Goal: Book appointment/travel/reservation

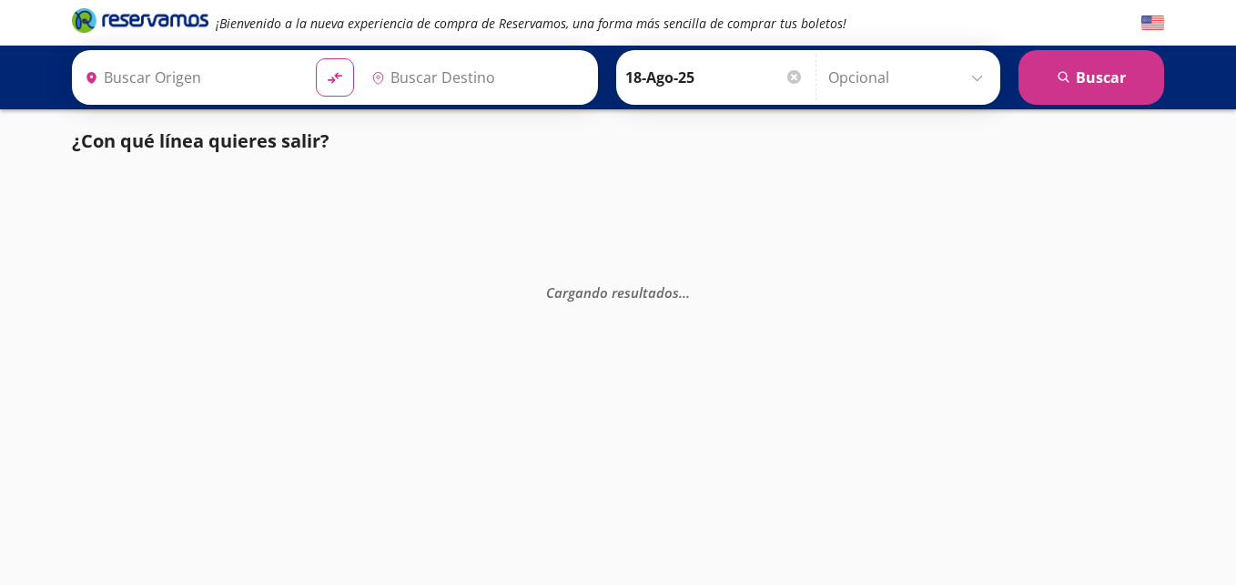
type input "[PERSON_NAME] de Querétaro, [GEOGRAPHIC_DATA]"
type input "[GEOGRAPHIC_DATA], [GEOGRAPHIC_DATA]"
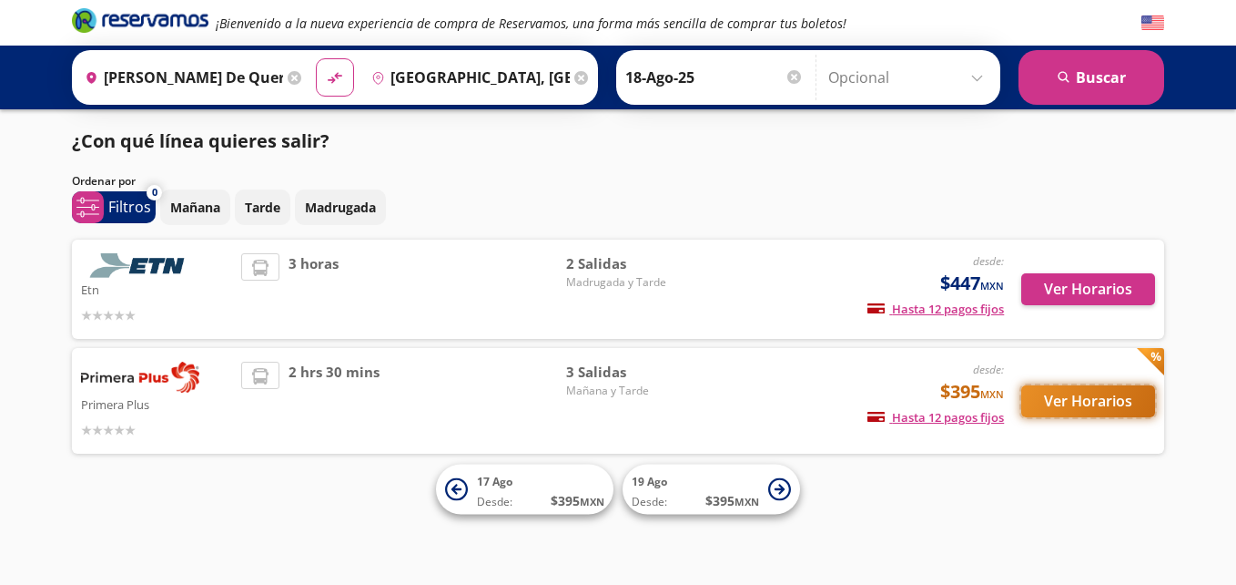
click at [1076, 408] on button "Ver Horarios" at bounding box center [1089, 401] width 134 height 32
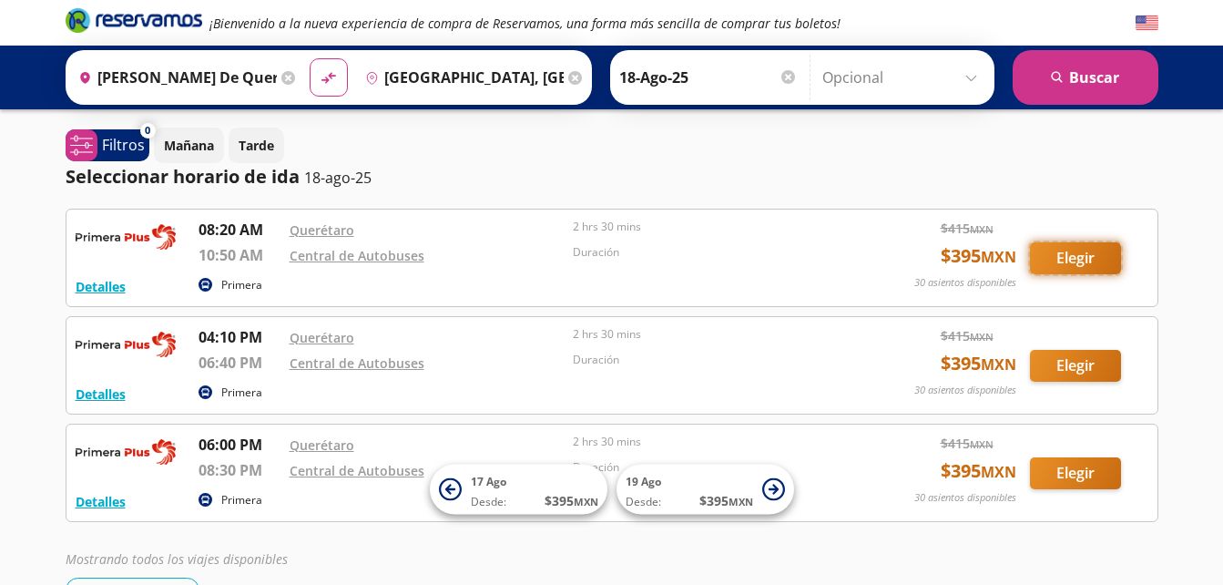
click at [1089, 261] on button "Elegir" at bounding box center [1075, 258] width 91 height 32
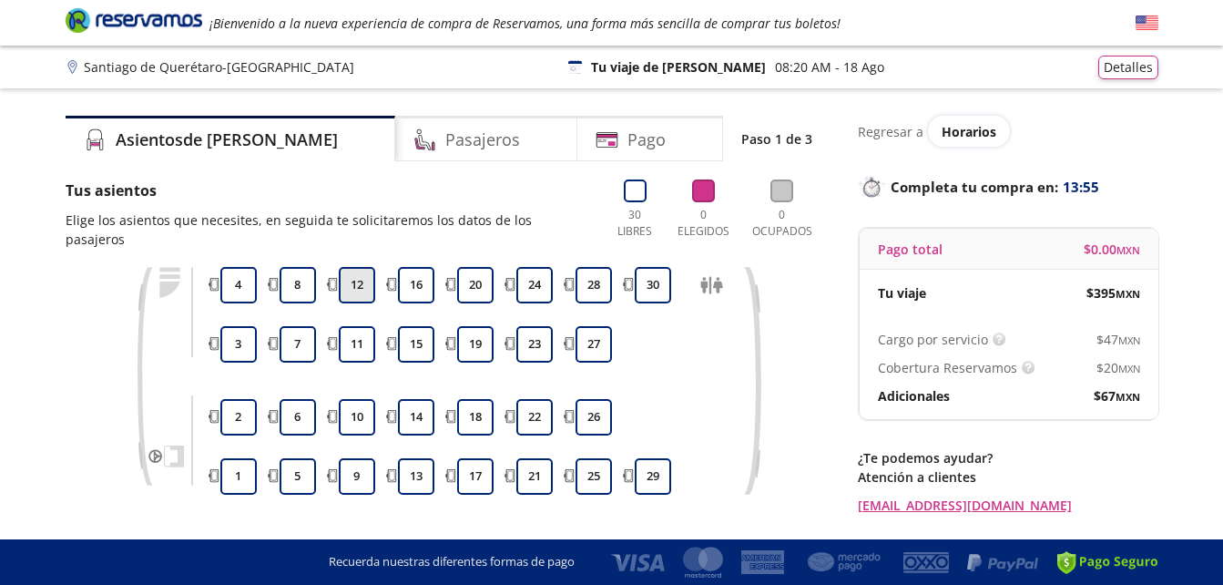
click at [351, 267] on button "12" at bounding box center [357, 285] width 36 height 36
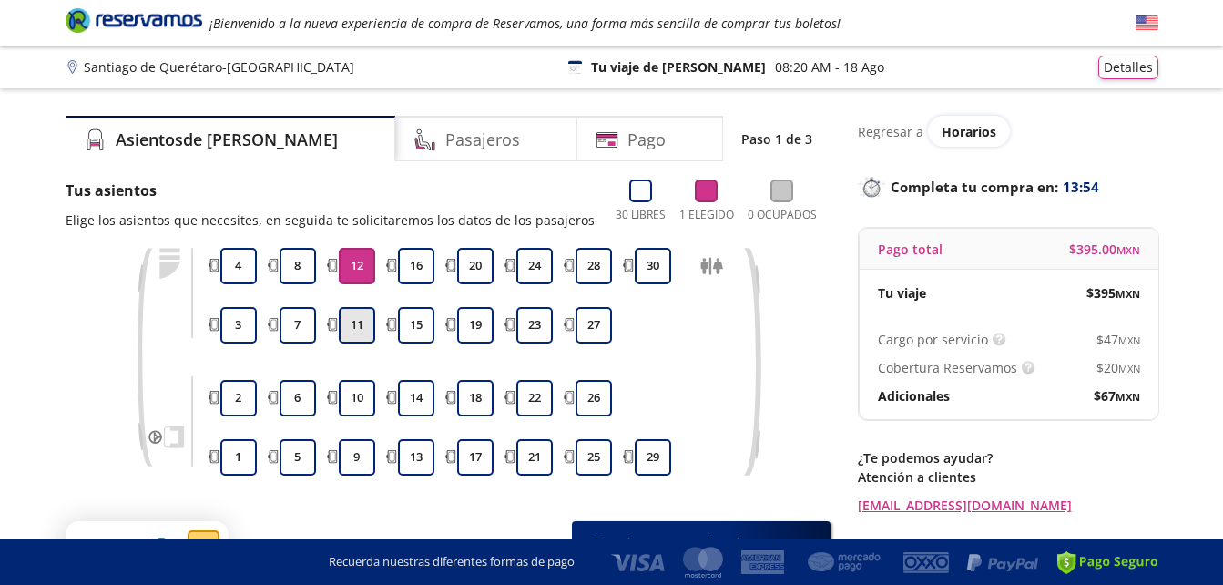
click at [357, 324] on button "11" at bounding box center [357, 325] width 36 height 36
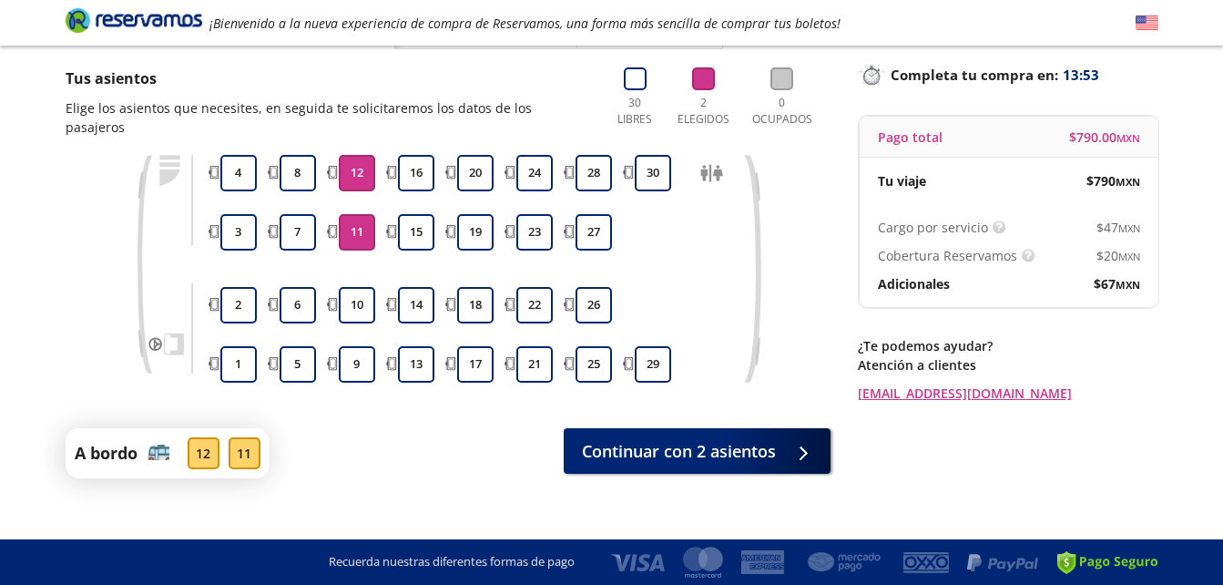
scroll to position [114, 0]
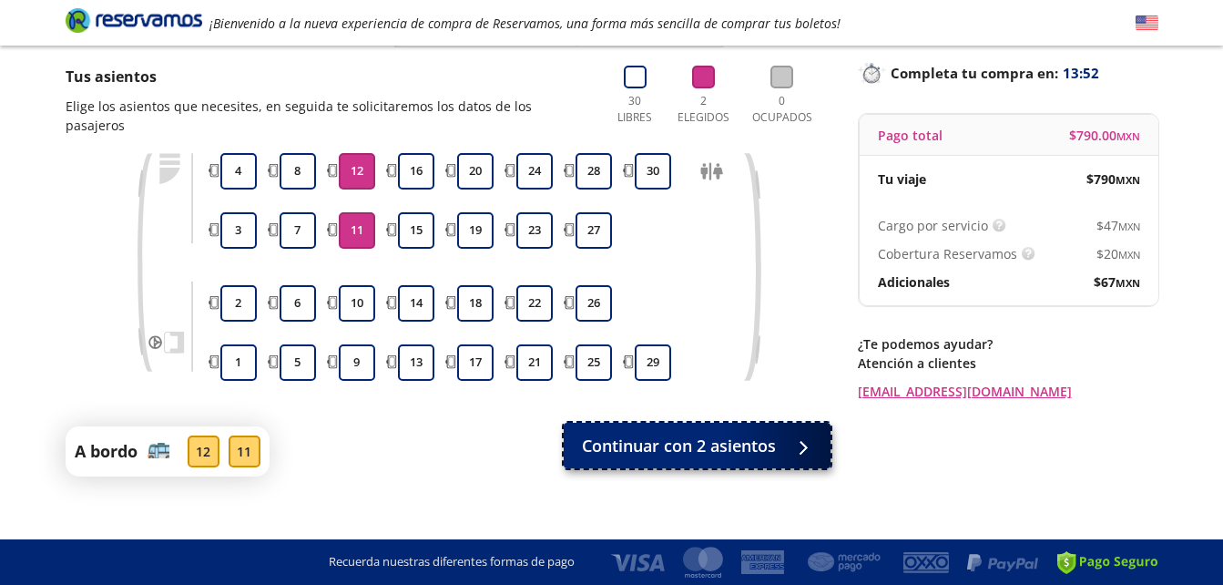
click at [720, 433] on span "Continuar con 2 asientos" at bounding box center [679, 445] width 194 height 25
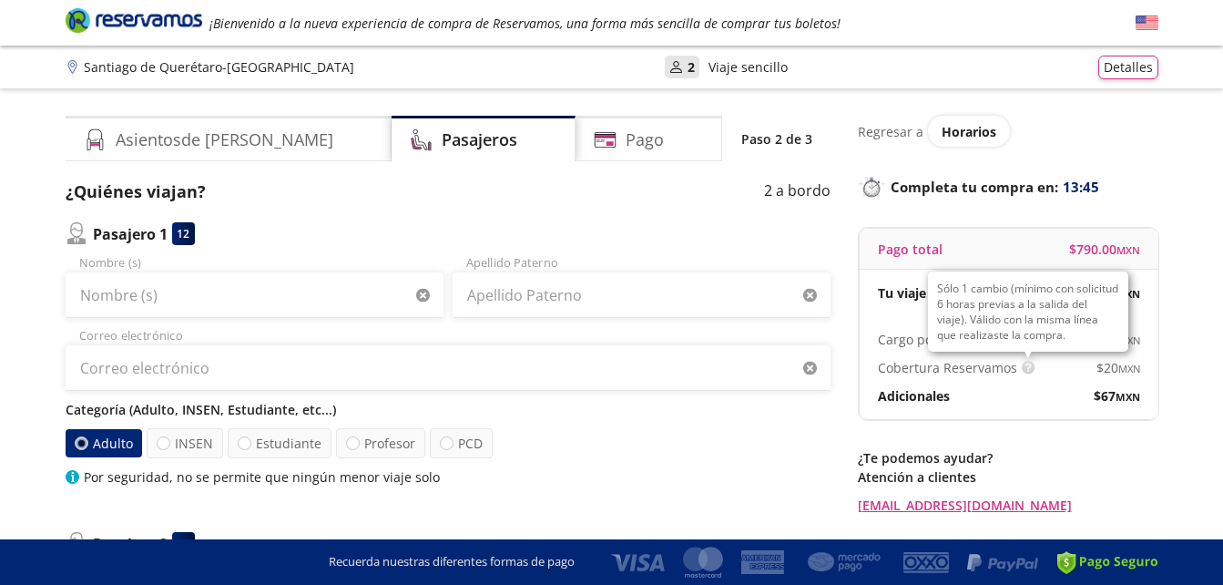
click at [1022, 370] on img at bounding box center [1029, 368] width 14 height 14
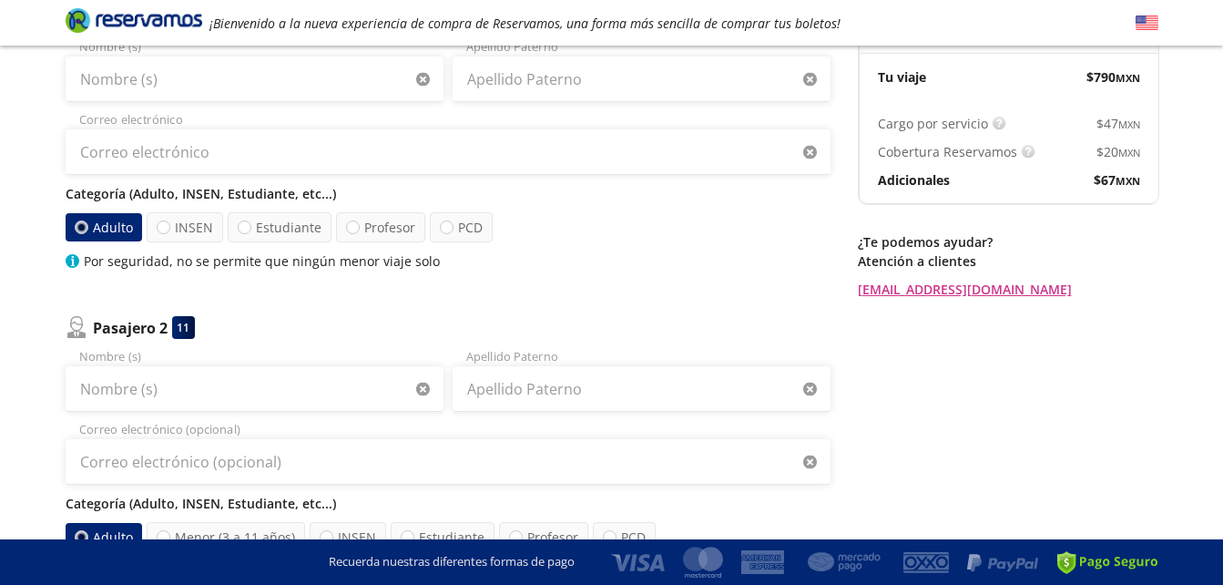
scroll to position [273, 0]
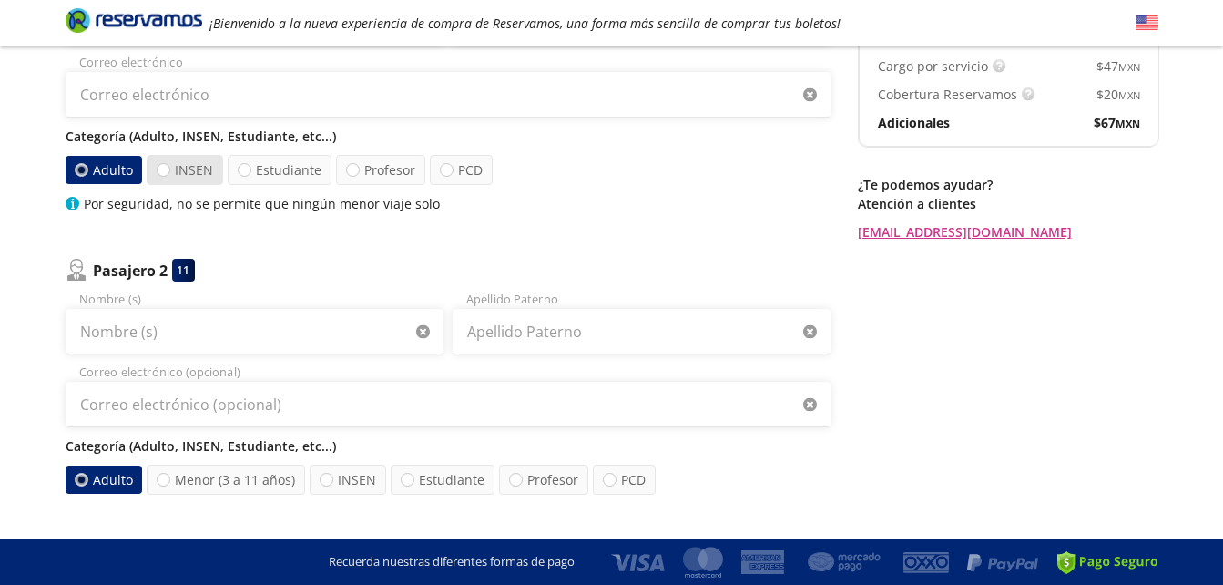
click at [177, 181] on label "INSEN" at bounding box center [185, 170] width 76 height 30
click at [169, 176] on input "INSEN" at bounding box center [164, 170] width 12 height 12
radio input "true"
radio input "false"
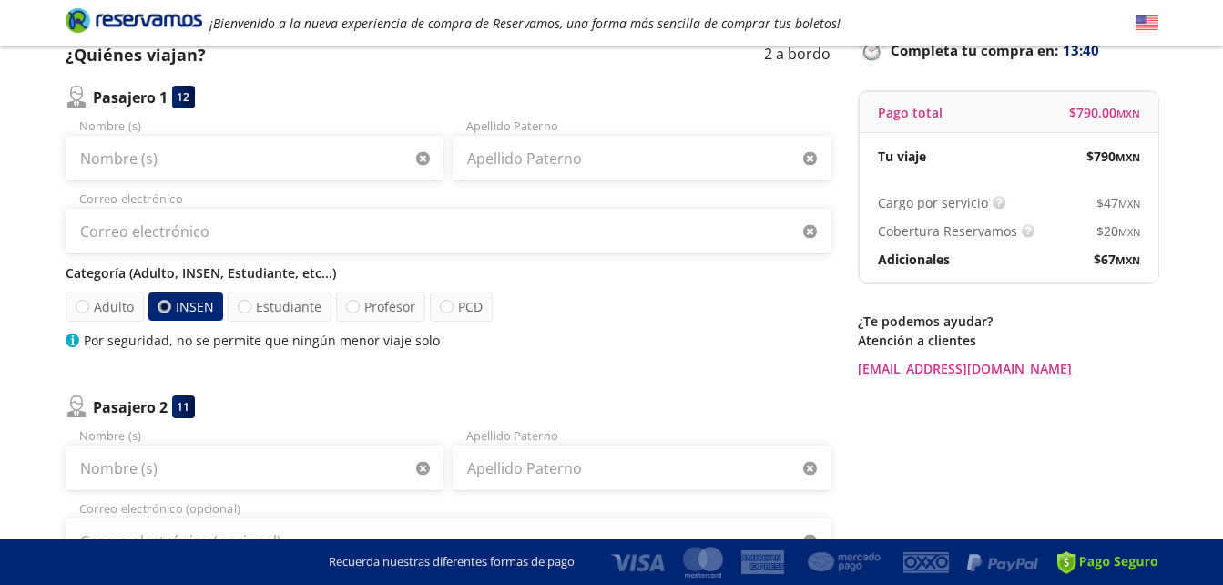
scroll to position [0, 0]
